Goal: Find specific page/section: Find specific page/section

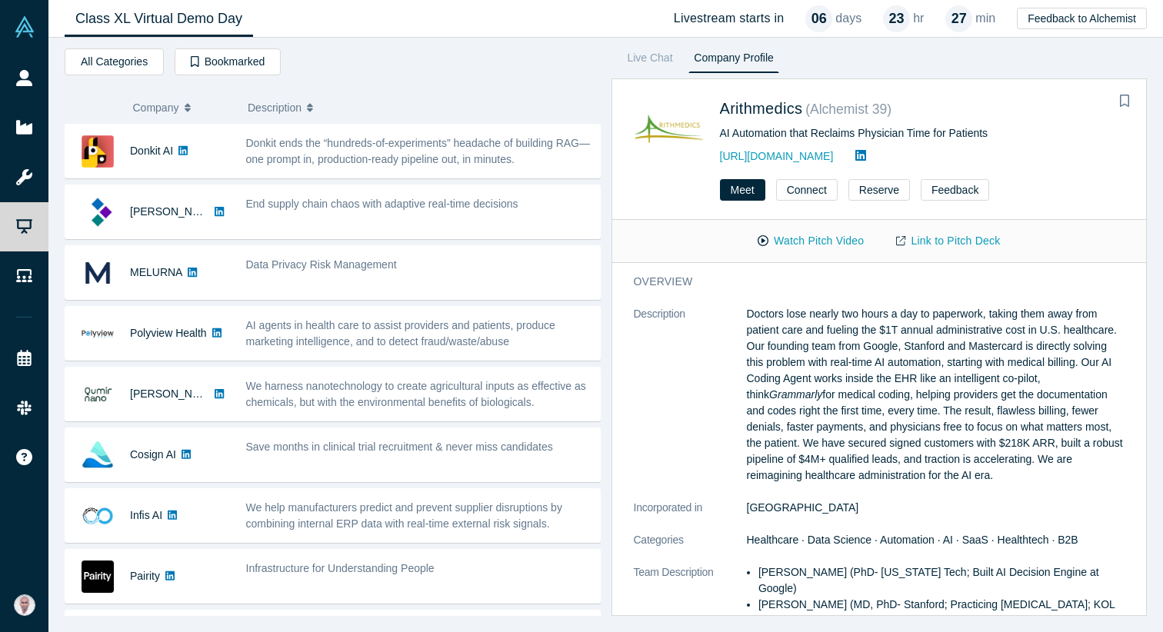
scroll to position [466, 0]
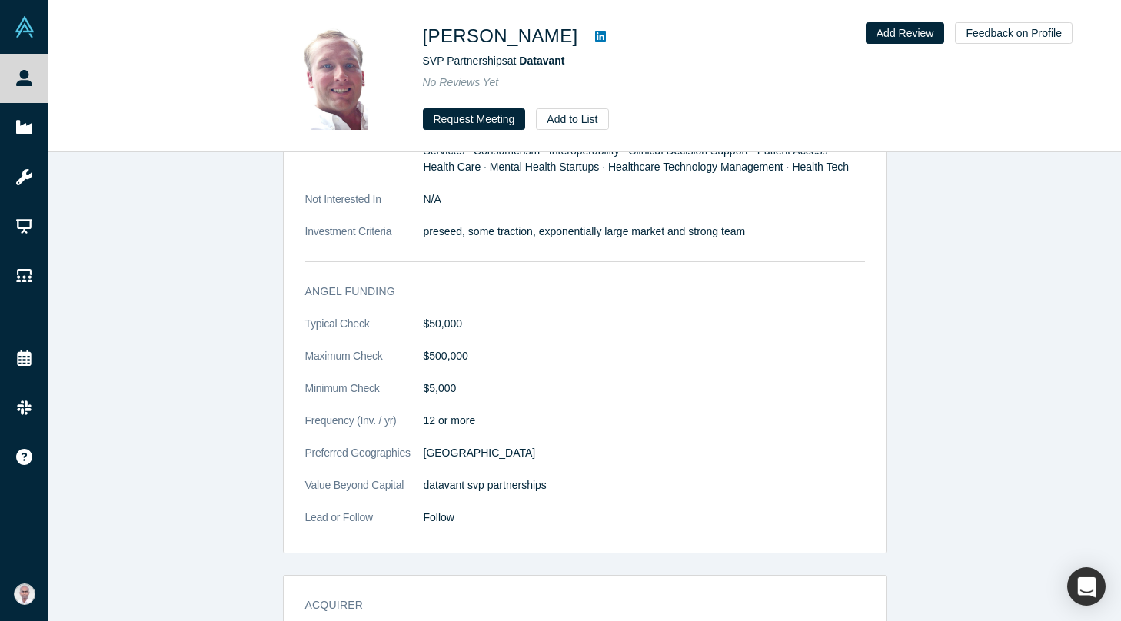
scroll to position [1999, 0]
